Goal: Task Accomplishment & Management: Use online tool/utility

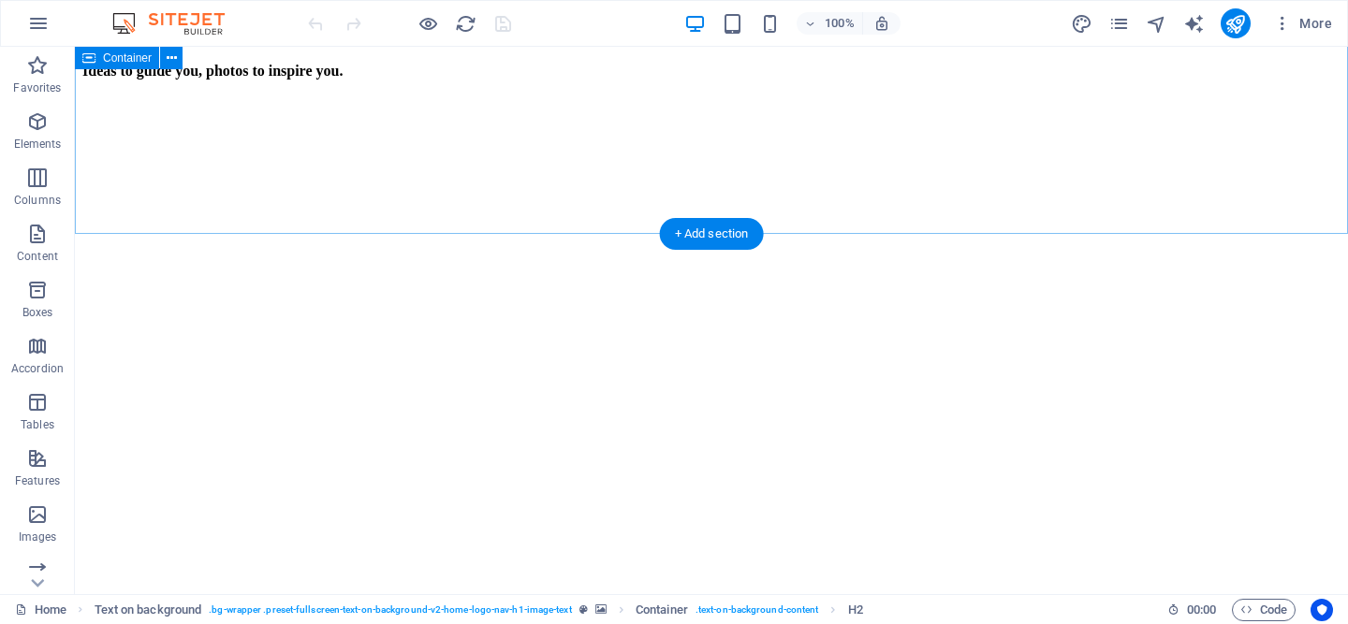
scroll to position [2470, 0]
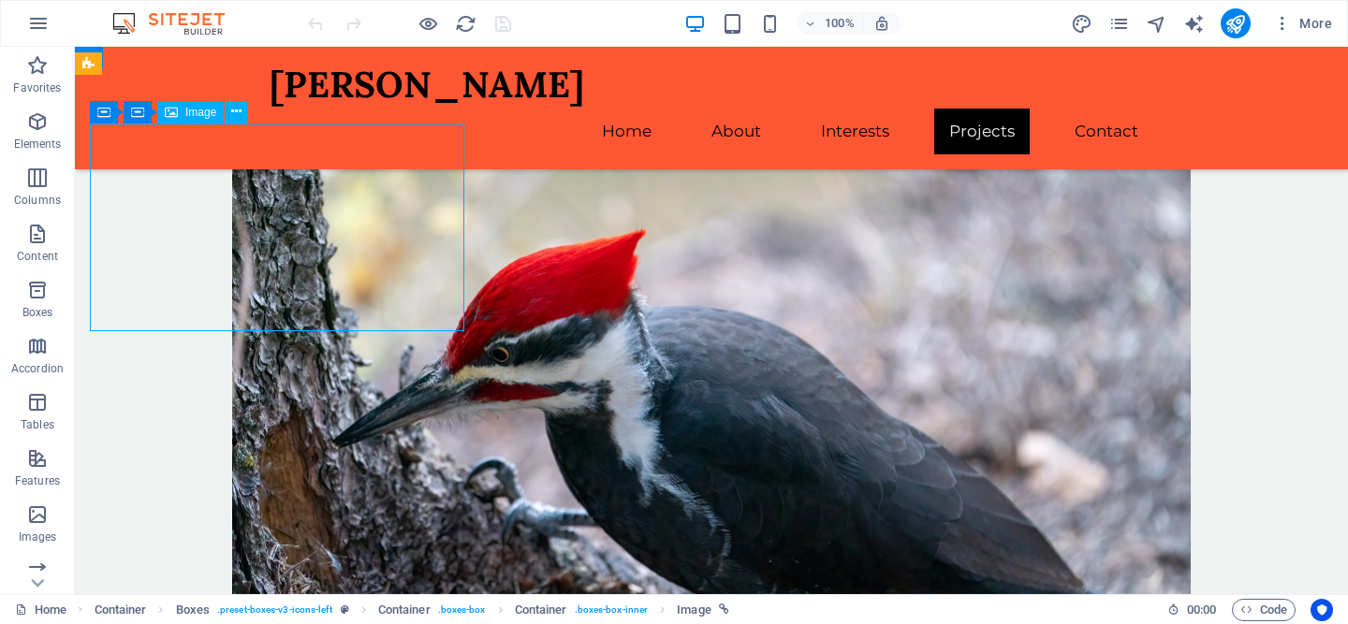
select select "px"
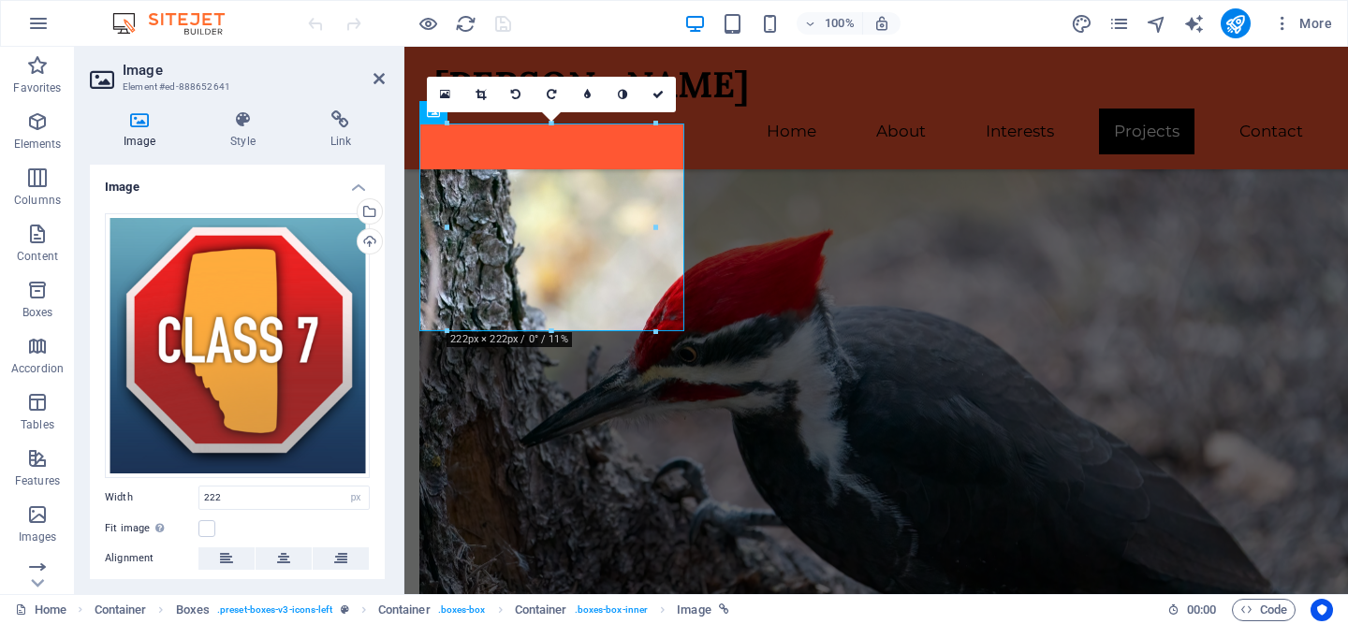
scroll to position [2396, 0]
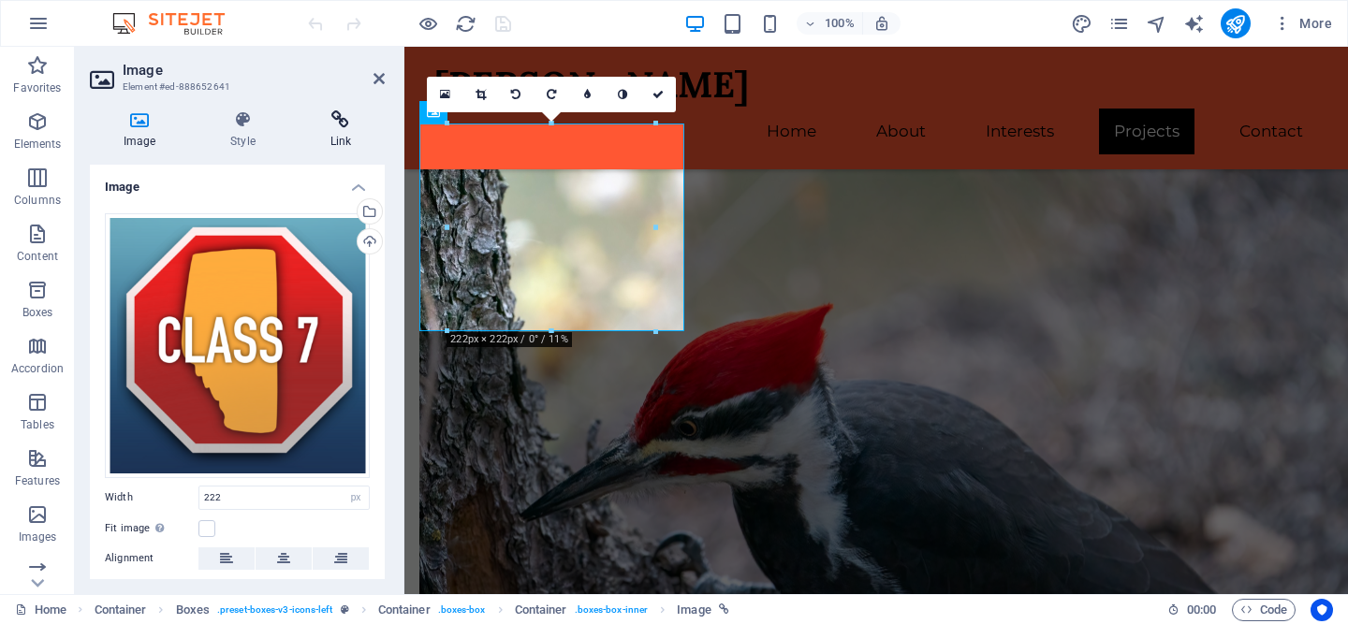
click at [343, 117] on icon at bounding box center [341, 119] width 88 height 19
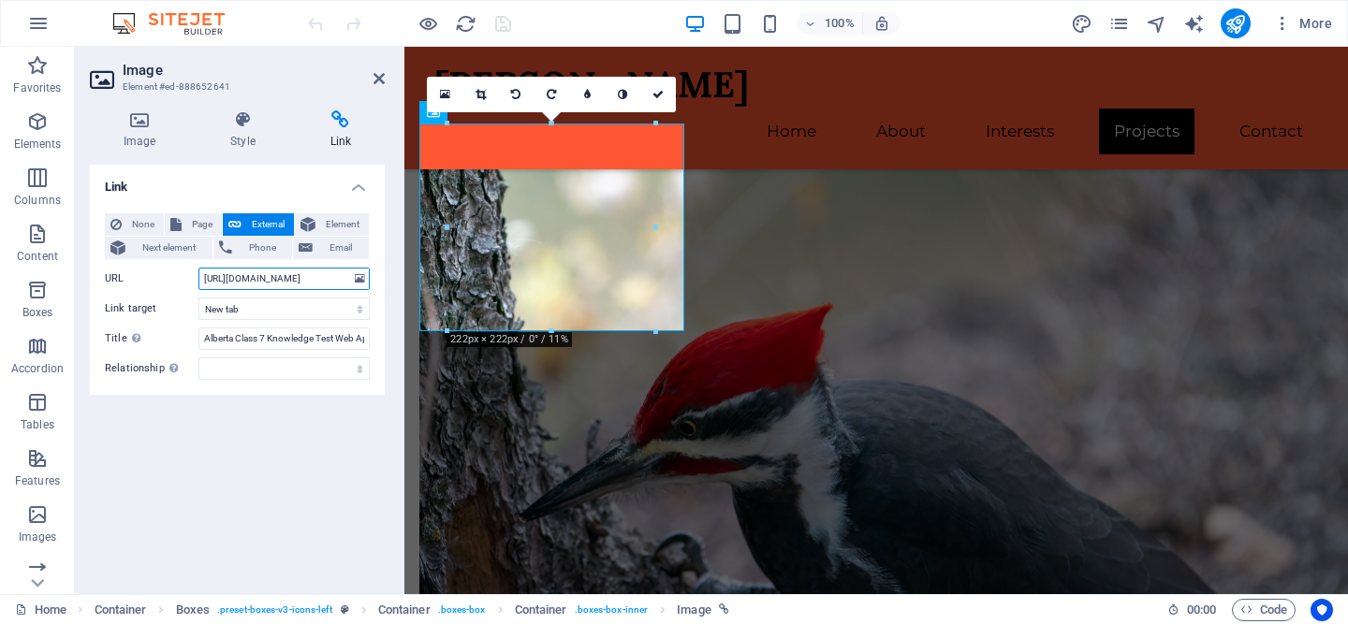
click at [296, 279] on input "[URL][DOMAIN_NAME]" at bounding box center [283, 279] width 171 height 22
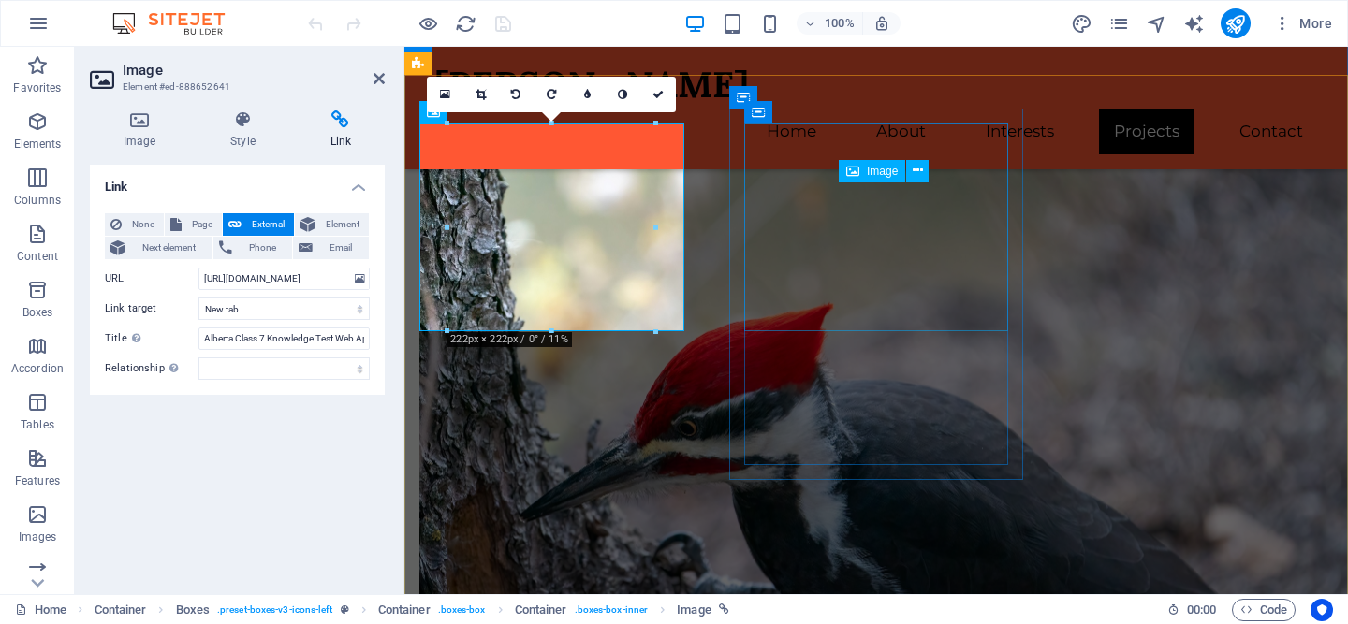
select select "px"
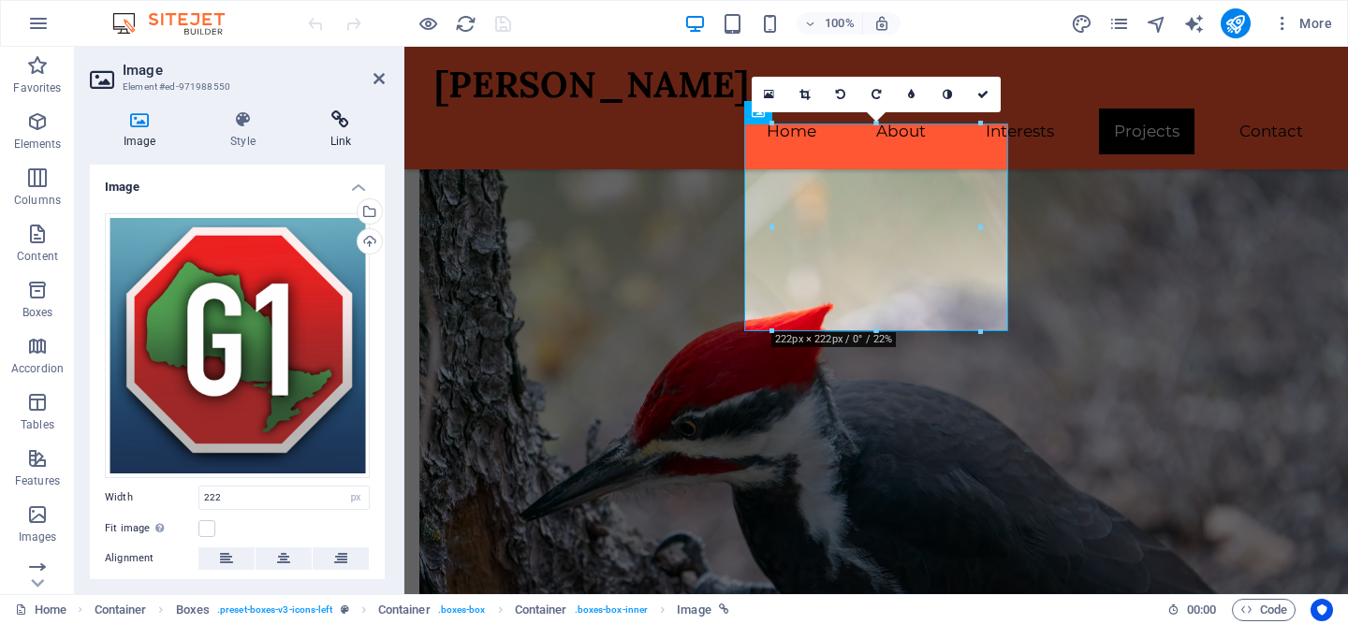
click at [337, 113] on icon at bounding box center [341, 119] width 88 height 19
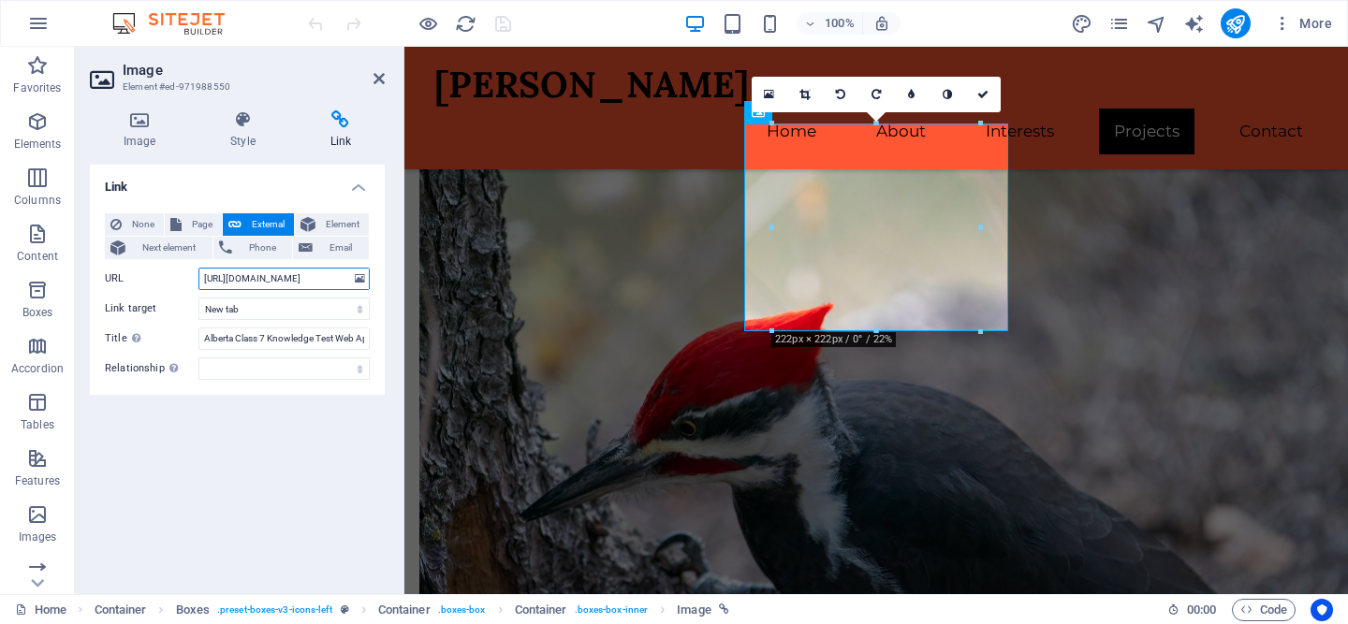
click at [328, 275] on input "[URL][DOMAIN_NAME]" at bounding box center [283, 279] width 171 height 22
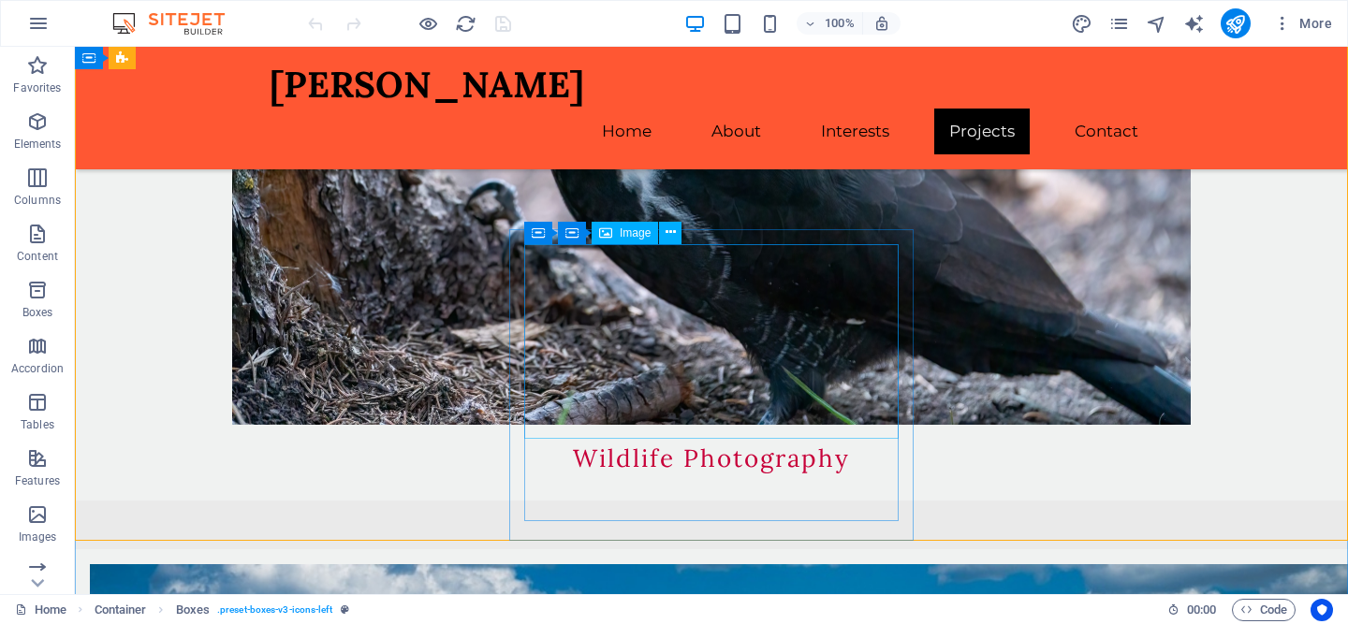
scroll to position [2753, 0]
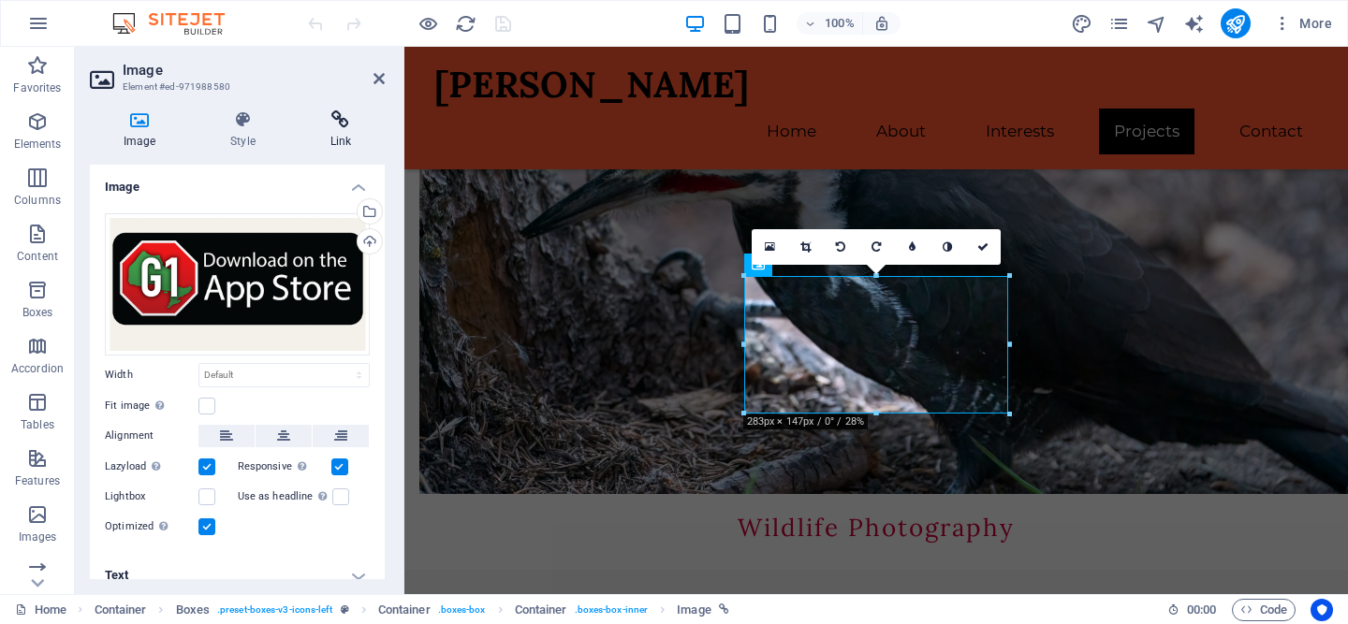
click at [358, 115] on icon at bounding box center [341, 119] width 88 height 19
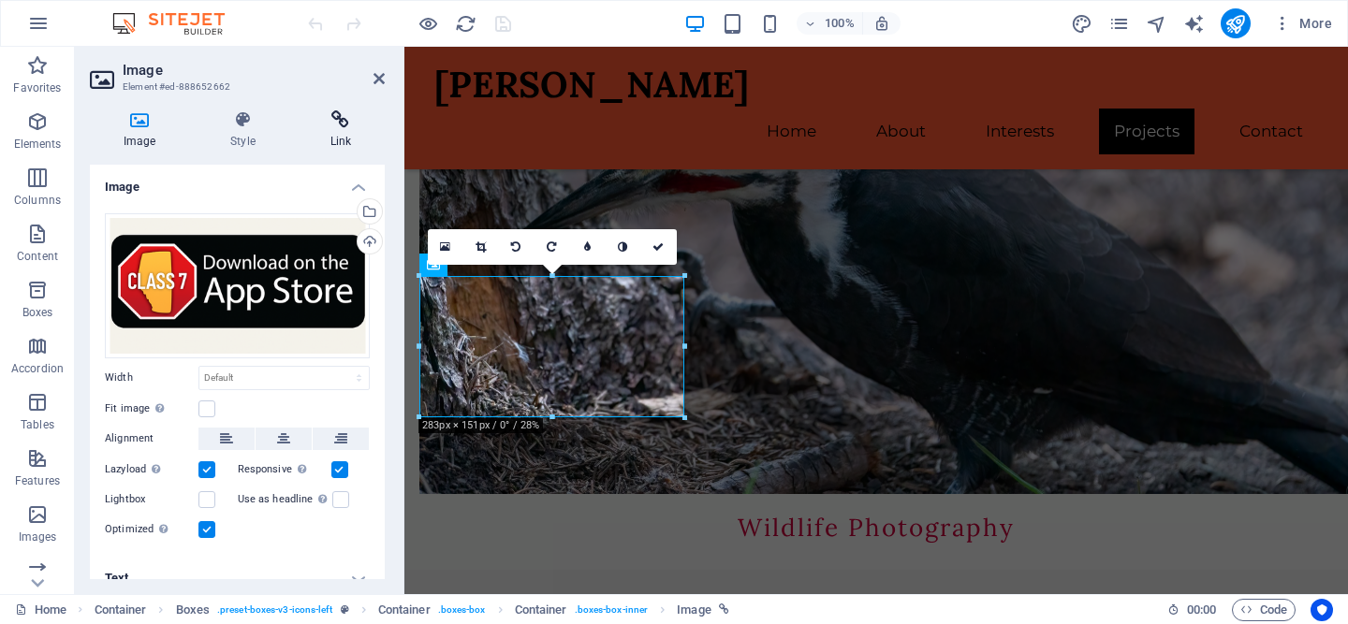
click at [343, 129] on h4 "Link" at bounding box center [341, 129] width 88 height 39
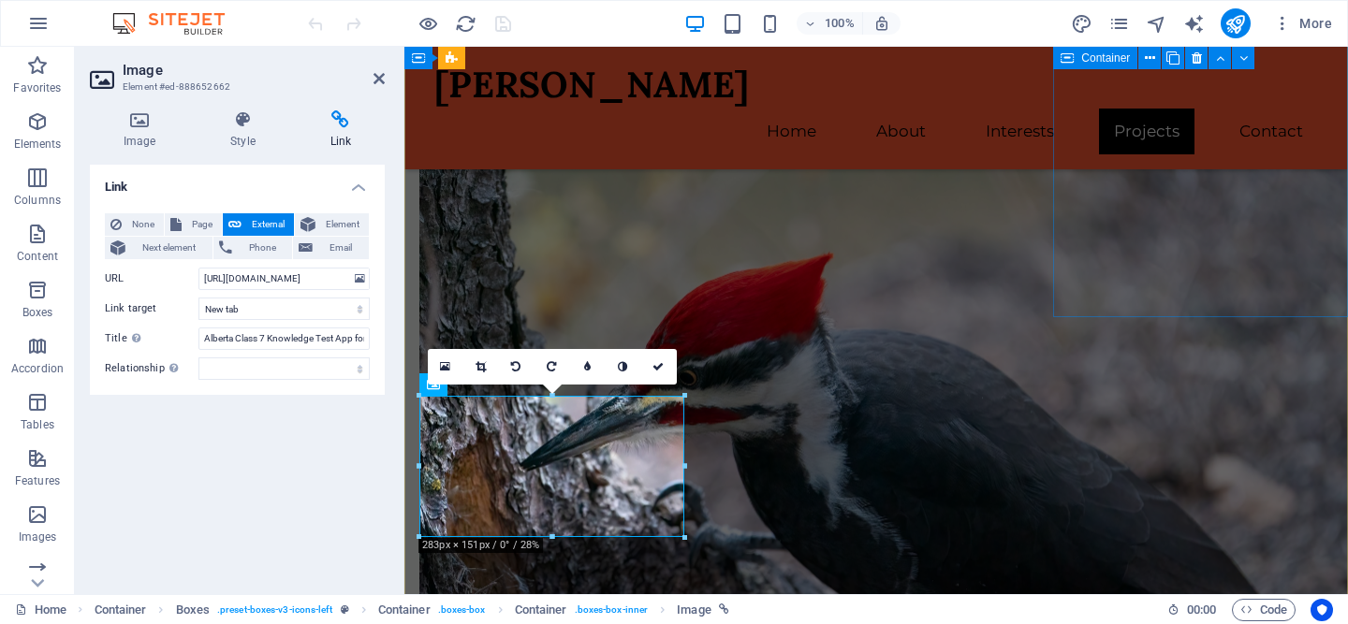
scroll to position [2419, 0]
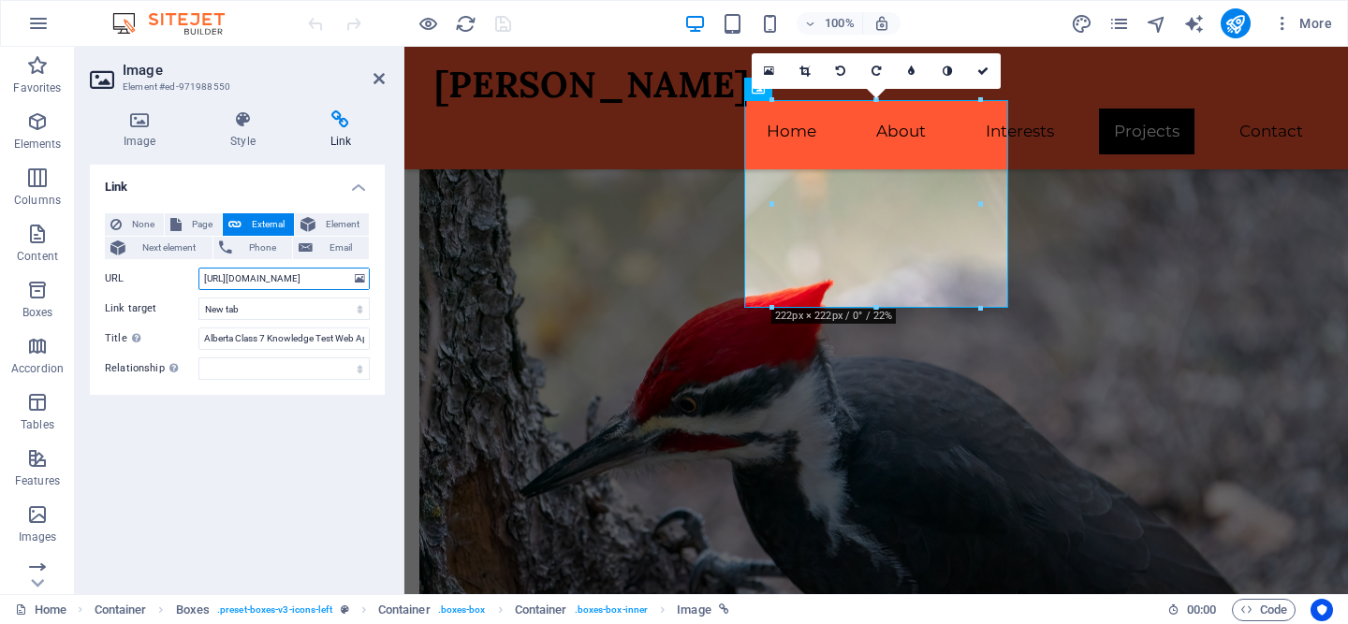
click at [268, 276] on input "[URL][DOMAIN_NAME]" at bounding box center [283, 279] width 171 height 22
click at [1247, 18] on button "publish" at bounding box center [1235, 23] width 30 height 30
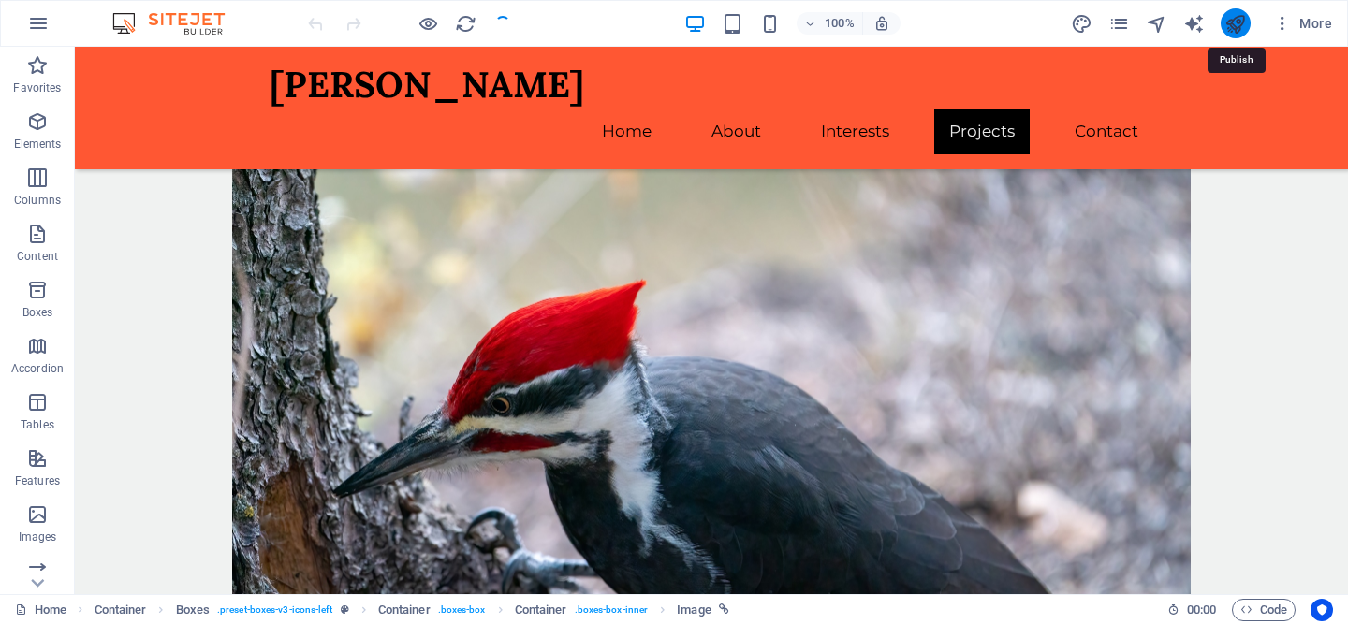
scroll to position [2493, 0]
